Goal: Book appointment/travel/reservation

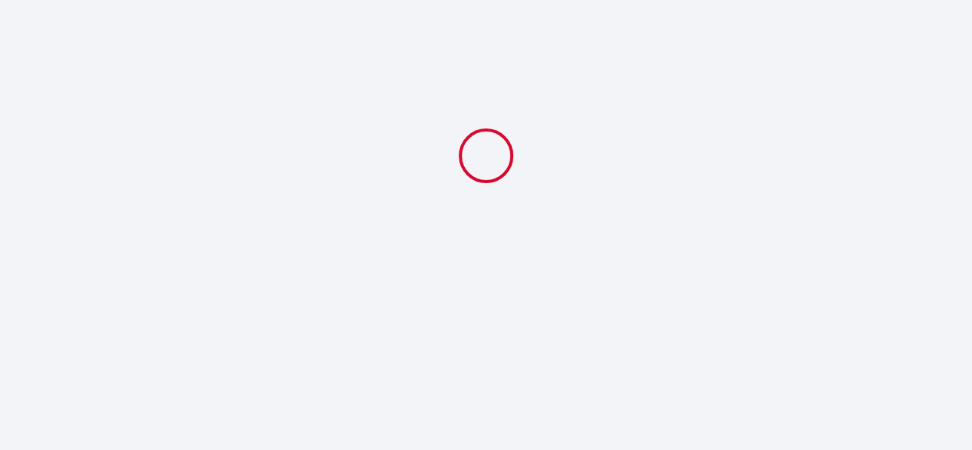
select select
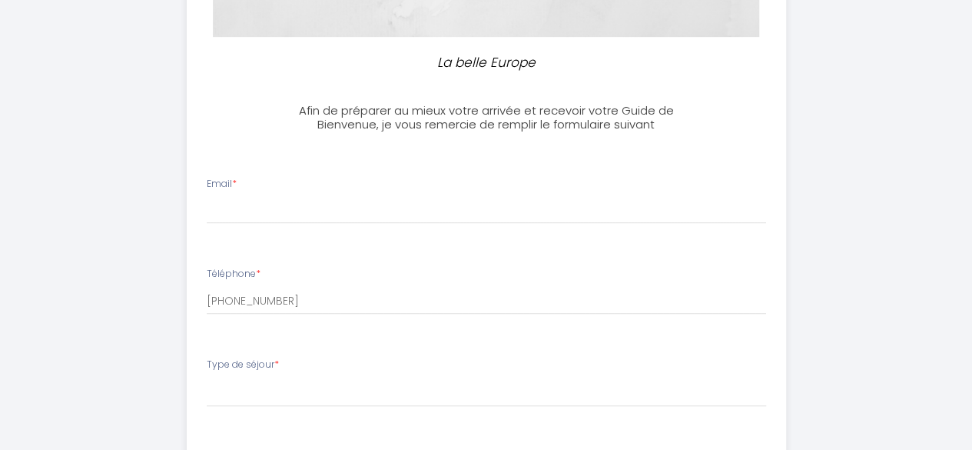
scroll to position [370, 0]
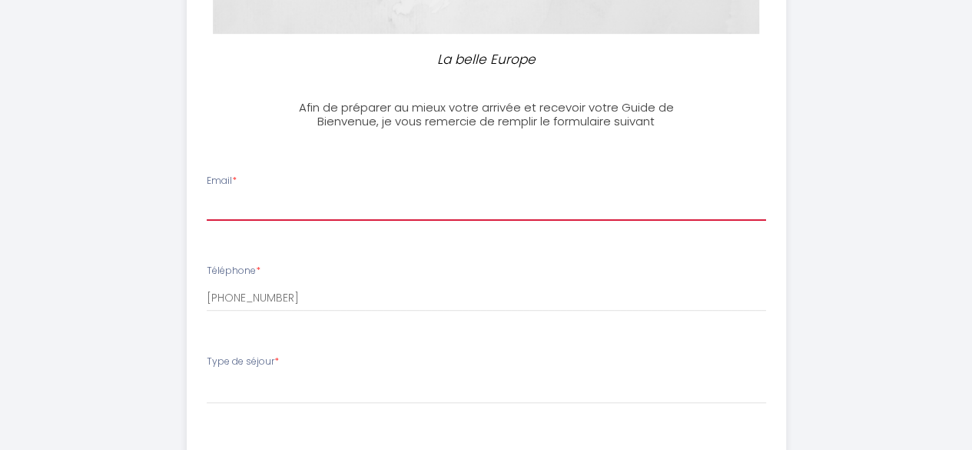
click at [380, 198] on input "Email *" at bounding box center [486, 207] width 559 height 28
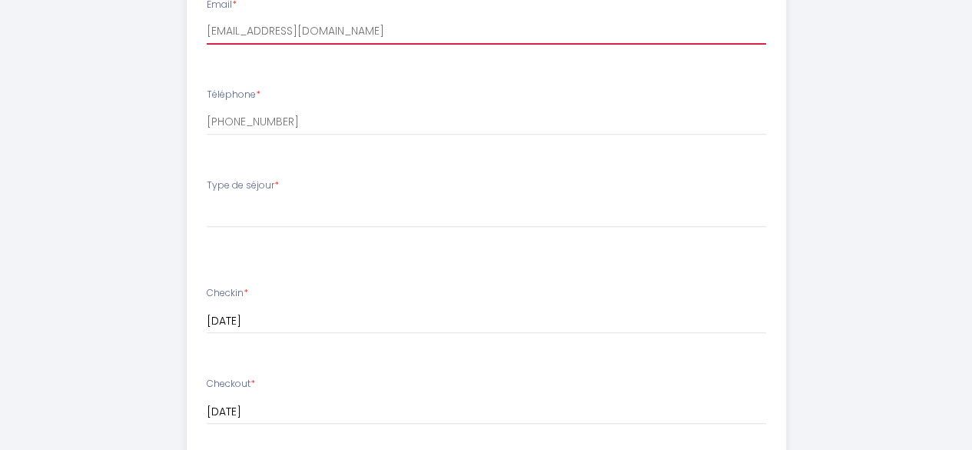
scroll to position [549, 0]
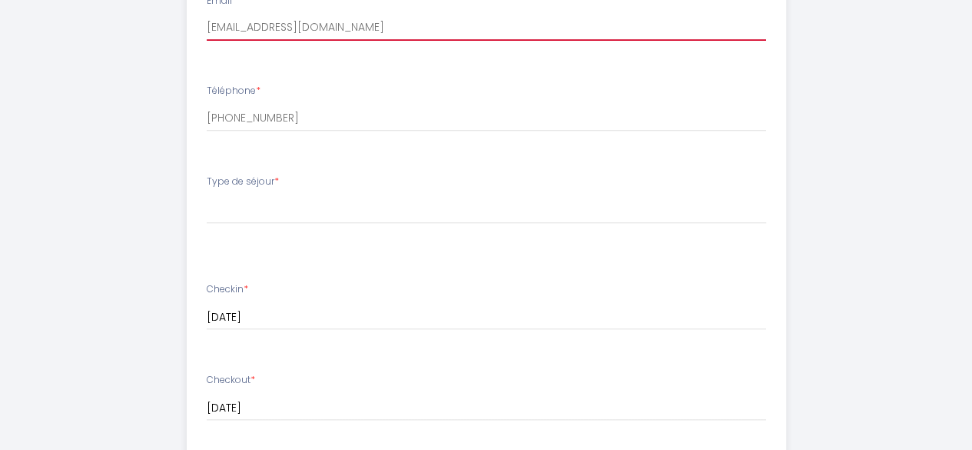
type input "[EMAIL_ADDRESS][DOMAIN_NAME]"
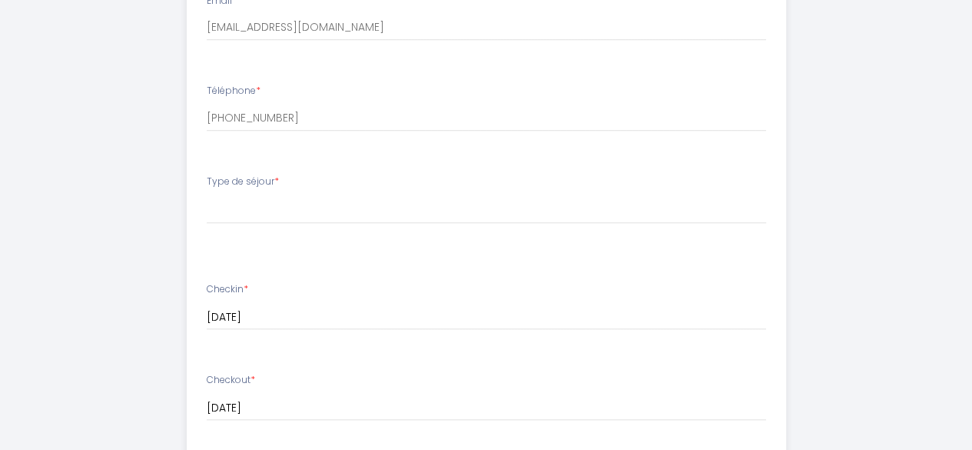
click at [273, 182] on label "Type de séjour *" at bounding box center [243, 181] width 72 height 15
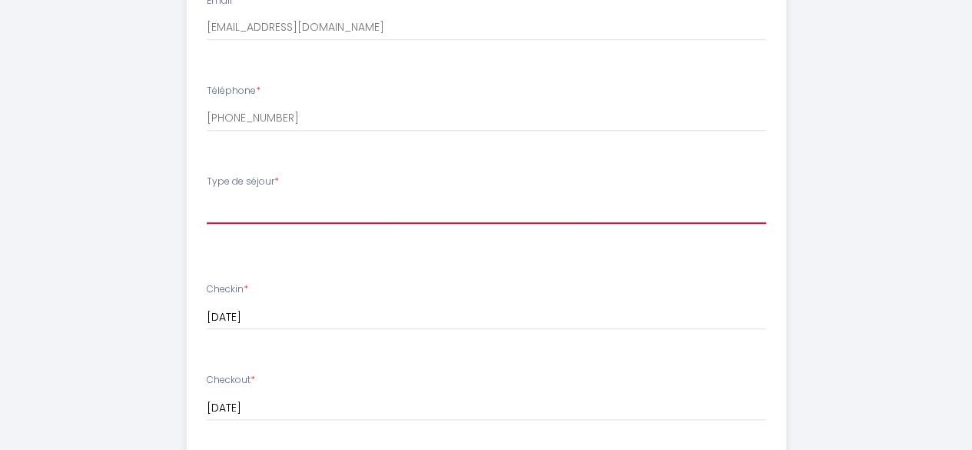
click at [269, 207] on select "[PERSON_NAME] de séjour Loisir Professionnel" at bounding box center [486, 208] width 559 height 29
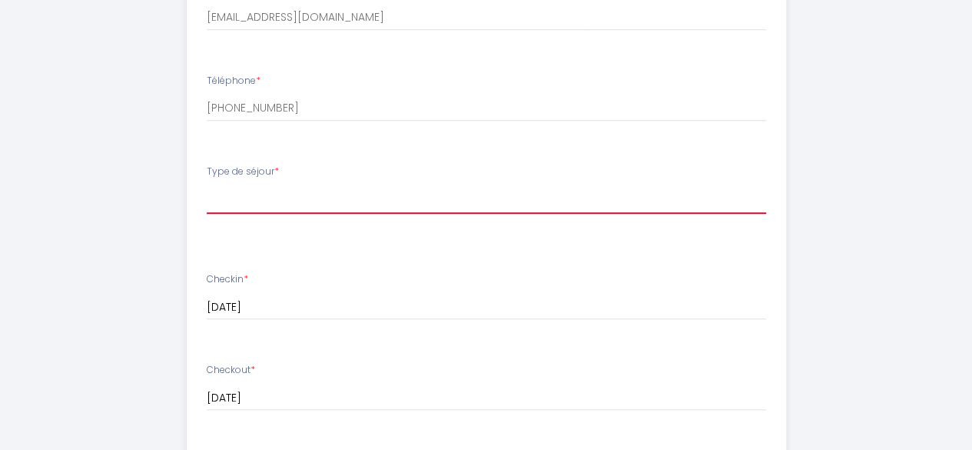
scroll to position [562, 0]
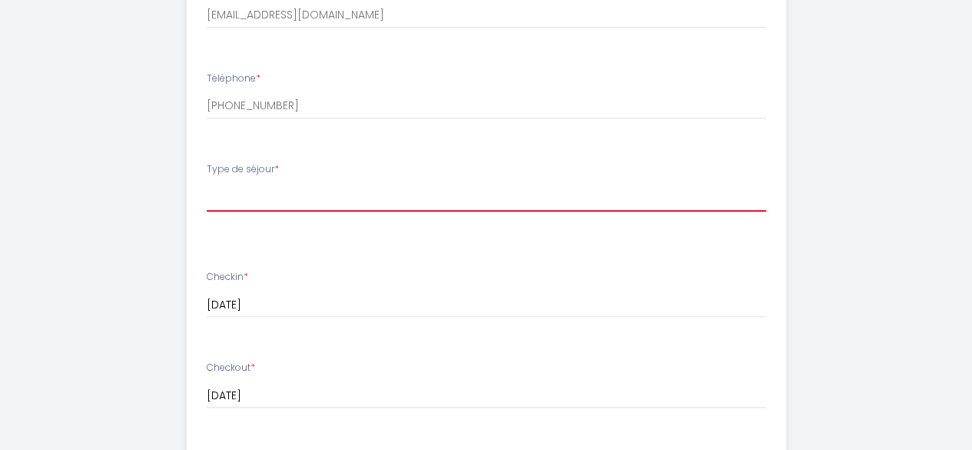
click at [273, 210] on select "[PERSON_NAME] de séjour Loisir Professionnel" at bounding box center [486, 196] width 559 height 29
select select "Loisir"
click at [207, 182] on select "[PERSON_NAME] de séjour Loisir Professionnel" at bounding box center [486, 196] width 559 height 29
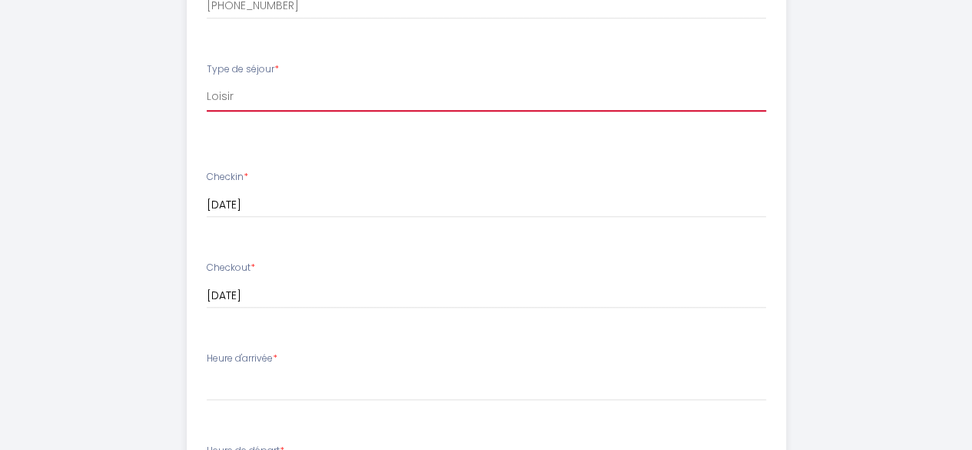
scroll to position [743, 0]
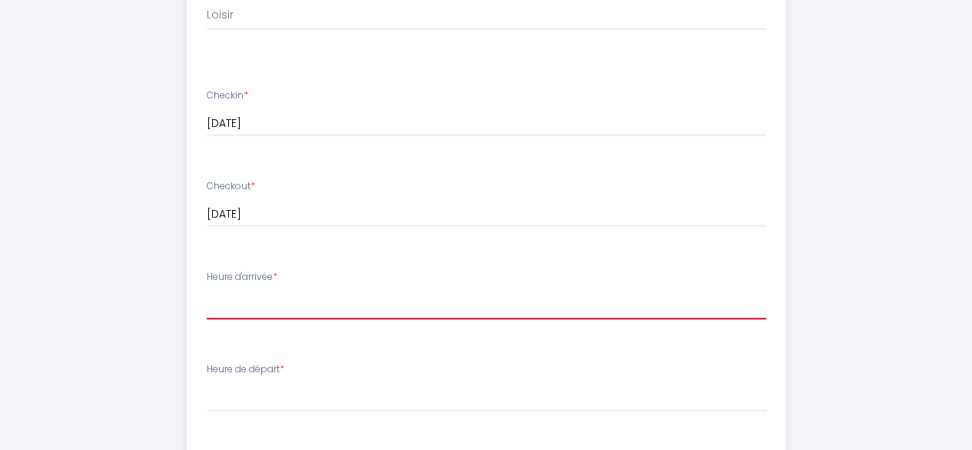
click at [289, 302] on select "17:00 17:30 18:00 18:30 19:00 19:30 20:00 20:30 21:00 21:30 22:00 22:30 23:00 2…" at bounding box center [486, 304] width 559 height 29
select select "21:00"
click at [207, 290] on select "17:00 17:30 18:00 18:30 19:00 19:30 20:00 20:30 21:00 21:30 22:00 22:30 23:00 2…" at bounding box center [486, 304] width 559 height 29
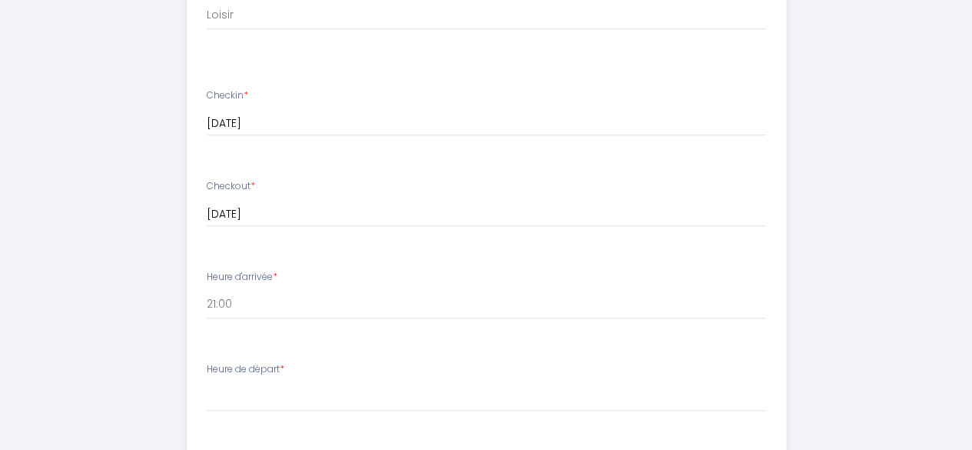
click at [284, 368] on span "*" at bounding box center [282, 368] width 5 height 13
click at [263, 371] on label "Heure de départ *" at bounding box center [246, 369] width 78 height 15
click at [284, 366] on span "*" at bounding box center [282, 368] width 5 height 13
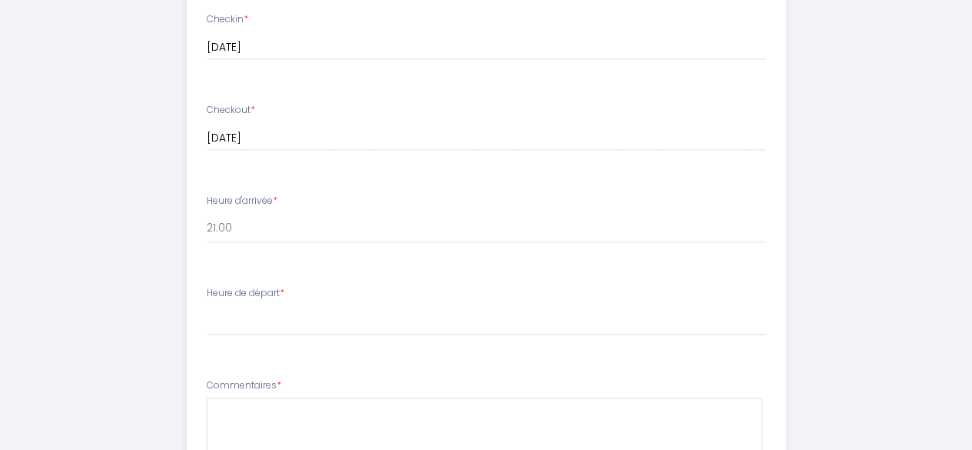
scroll to position [841, 0]
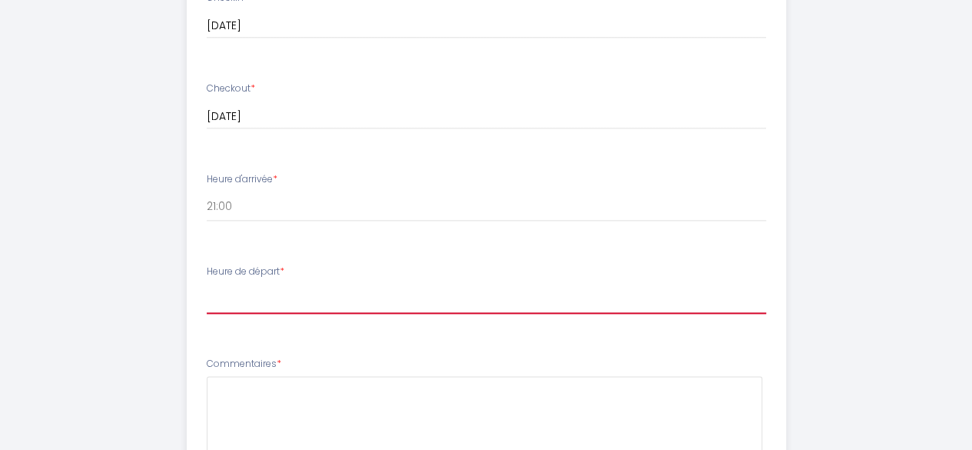
click at [242, 310] on select "00:00 00:30 01:00 01:30 02:00 02:30 03:00 03:30 04:00 04:30 05:00 05:30 06:00 0…" at bounding box center [486, 298] width 559 height 29
select select "10:00"
click at [207, 284] on select "00:00 00:30 01:00 01:30 02:00 02:30 03:00 03:30 04:00 04:30 05:00 05:30 06:00 0…" at bounding box center [486, 298] width 559 height 29
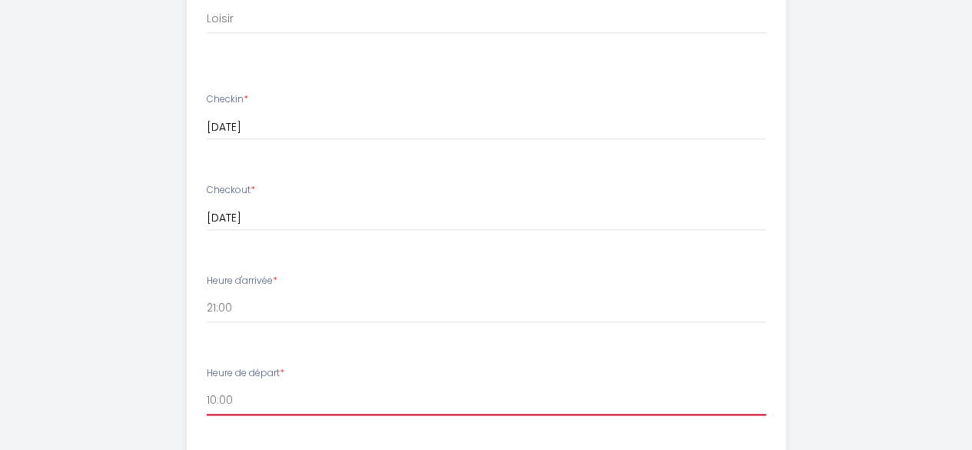
scroll to position [990, 0]
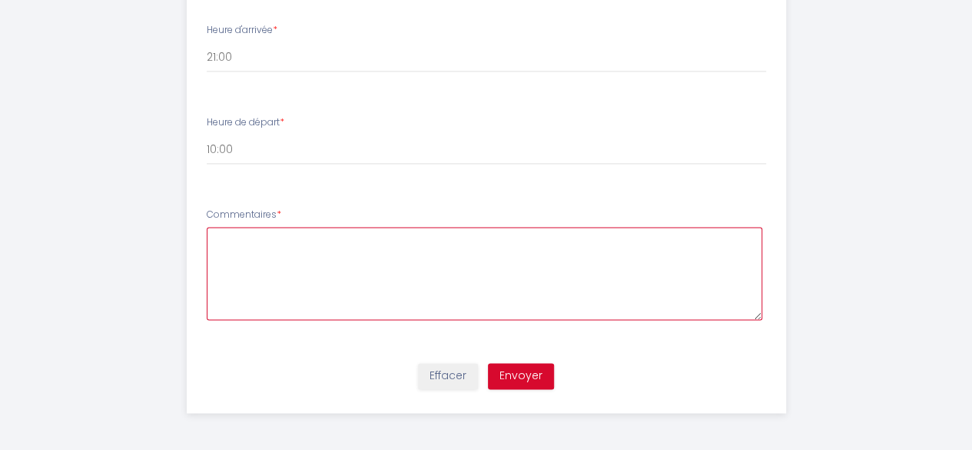
click at [297, 268] on textarea at bounding box center [485, 273] width 556 height 93
type textarea "Nous nous réjouissons beaucoup de visiter [GEOGRAPHIC_DATA] et de découvrir ce …"
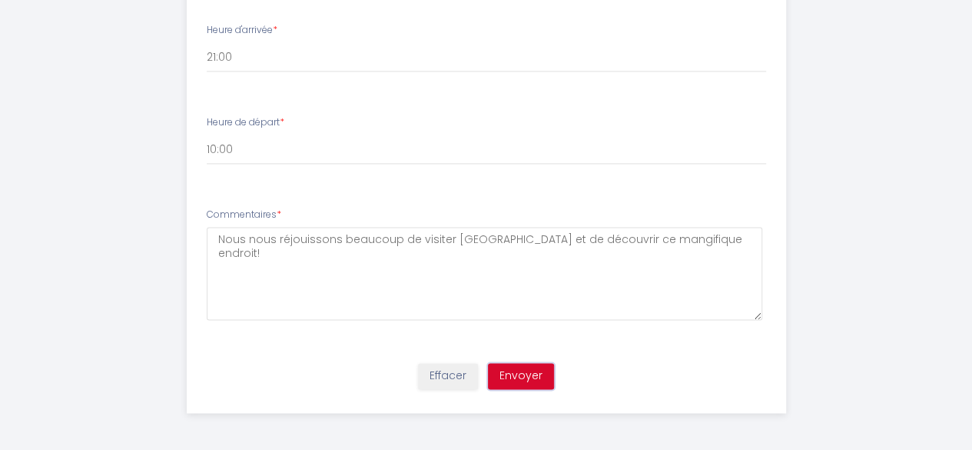
click at [547, 374] on button "Envoyer" at bounding box center [521, 376] width 66 height 26
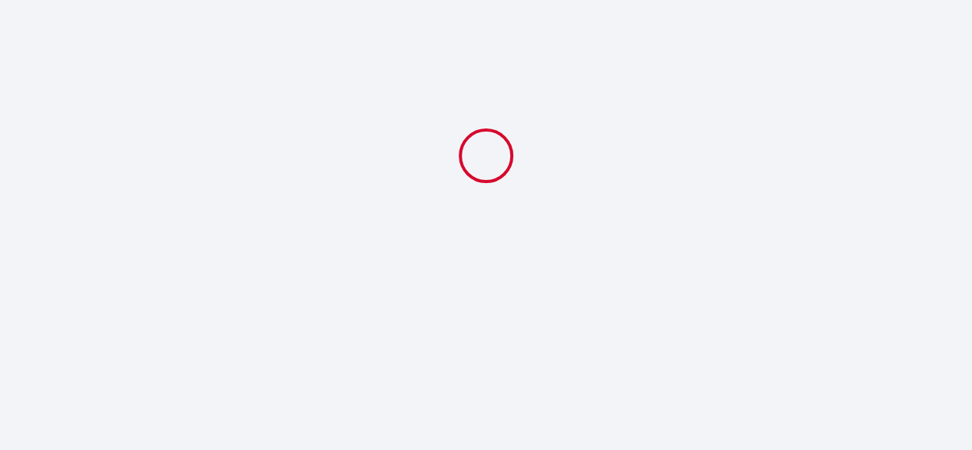
scroll to position [0, 0]
select select "Loisir"
select select "21:00"
select select "10:00"
